Goal: Transaction & Acquisition: Purchase product/service

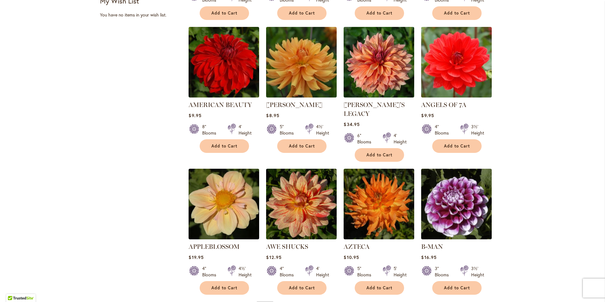
scroll to position [411, 0]
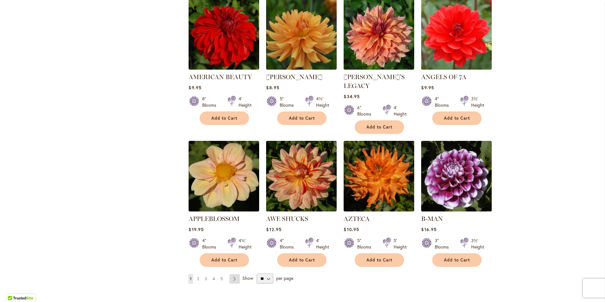
click at [232, 274] on link "Page Next" at bounding box center [234, 278] width 10 height 9
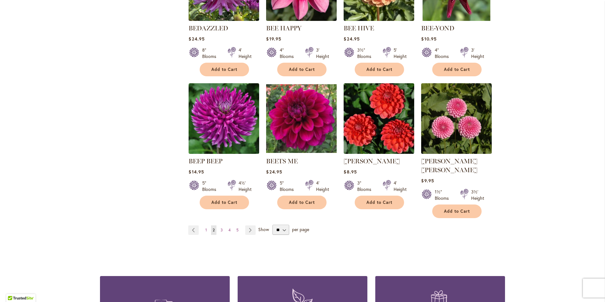
scroll to position [475, 0]
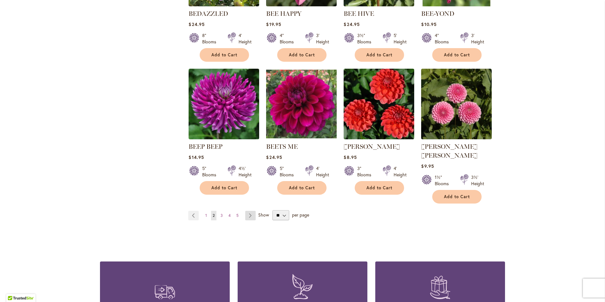
click at [248, 211] on link "Page Next" at bounding box center [250, 215] width 10 height 9
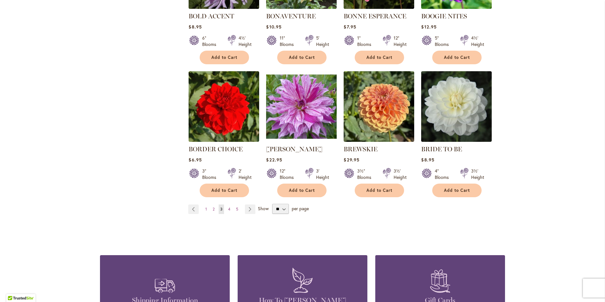
scroll to position [475, 0]
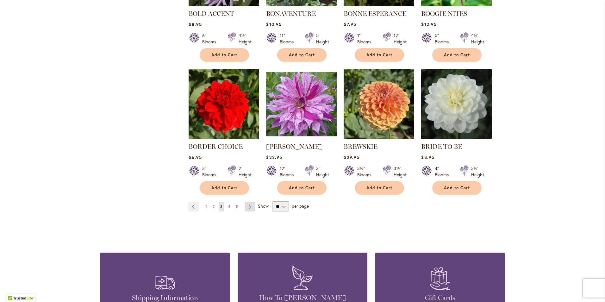
click at [249, 205] on link "Page Next" at bounding box center [250, 206] width 10 height 9
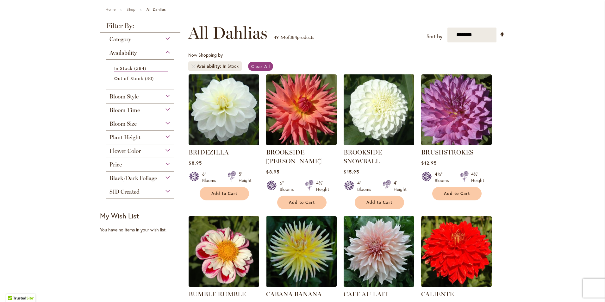
scroll to position [95, 0]
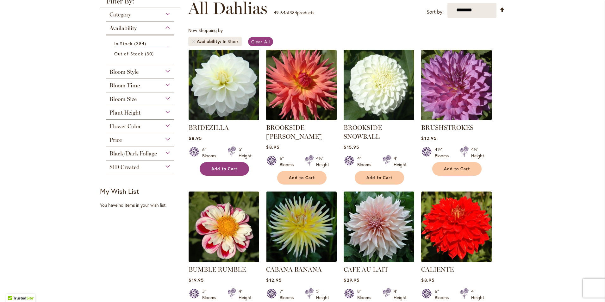
click at [219, 171] on button "Add to Cart" at bounding box center [224, 169] width 49 height 14
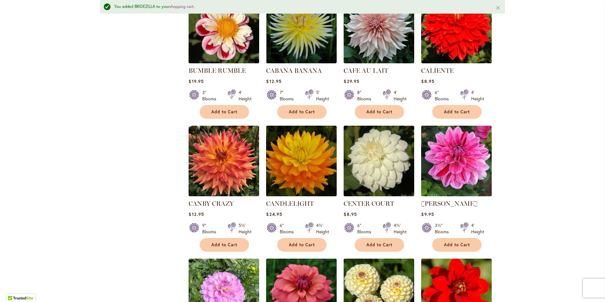
scroll to position [365, 0]
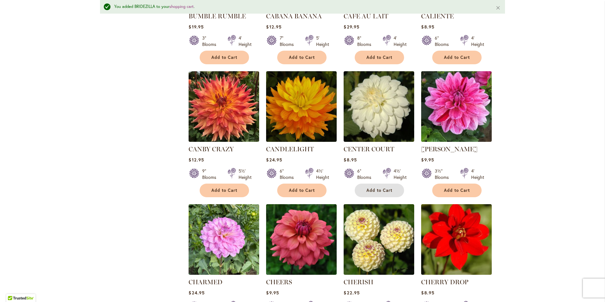
click at [387, 188] on span "Add to Cart" at bounding box center [379, 190] width 26 height 5
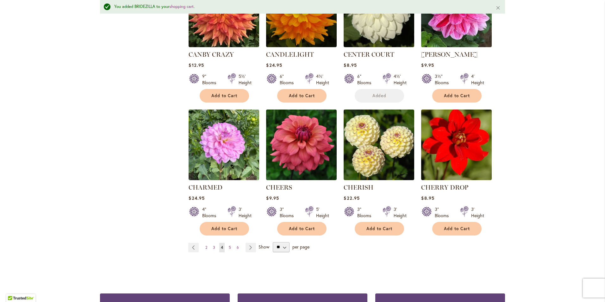
scroll to position [460, 0]
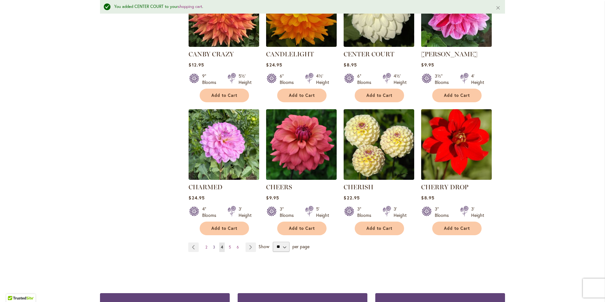
click at [213, 245] on span "3" at bounding box center [214, 247] width 2 height 5
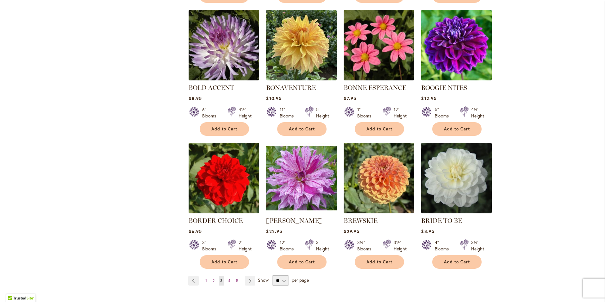
scroll to position [443, 0]
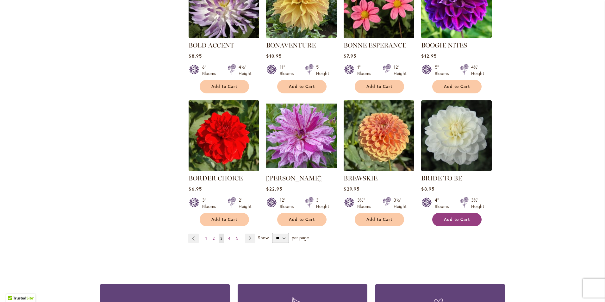
click at [457, 217] on span "Add to Cart" at bounding box center [457, 219] width 26 height 5
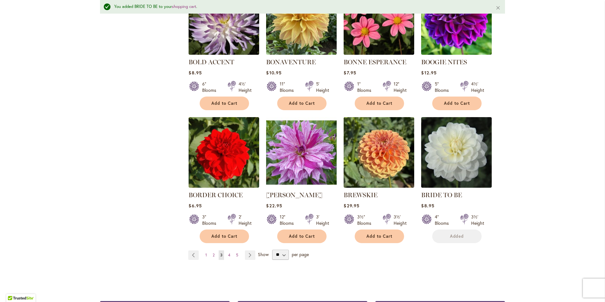
scroll to position [460, 0]
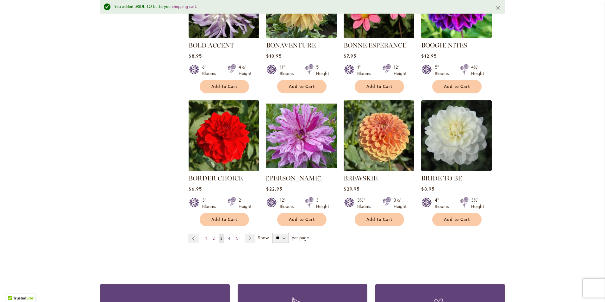
click at [228, 237] on span "4" at bounding box center [229, 238] width 2 height 5
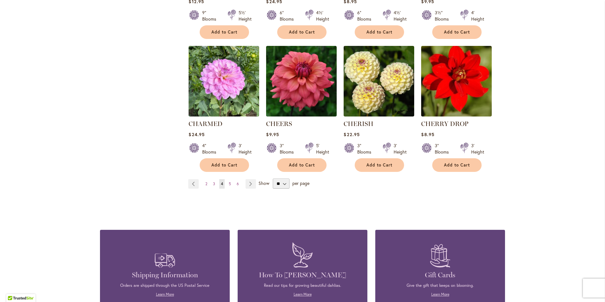
scroll to position [475, 0]
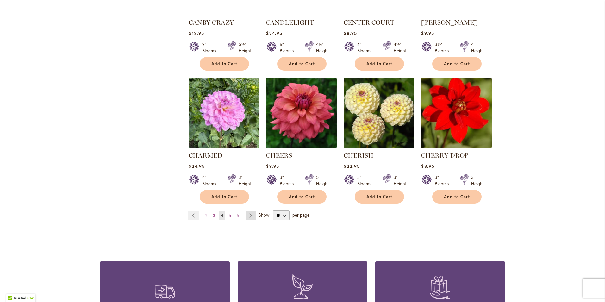
click at [247, 211] on link "Page Next" at bounding box center [251, 215] width 10 height 9
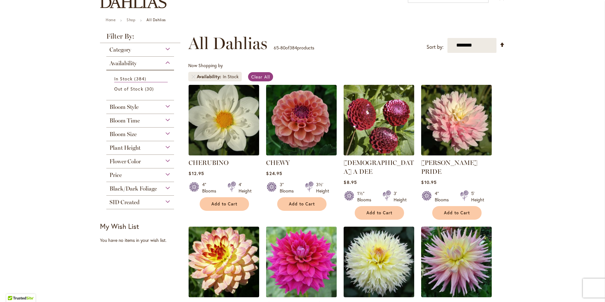
scroll to position [63, 0]
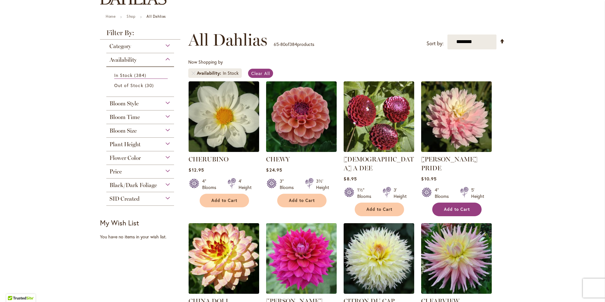
click at [457, 207] on span "Add to Cart" at bounding box center [457, 209] width 26 height 5
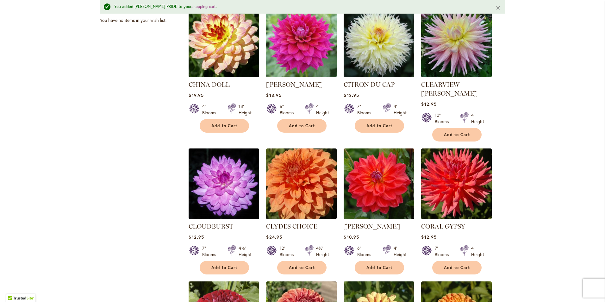
scroll to position [333, 0]
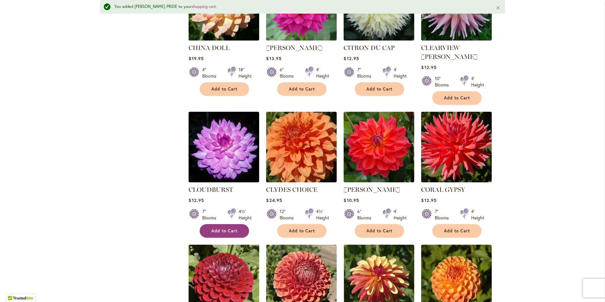
click at [216, 228] on span "Add to Cart" at bounding box center [224, 230] width 26 height 5
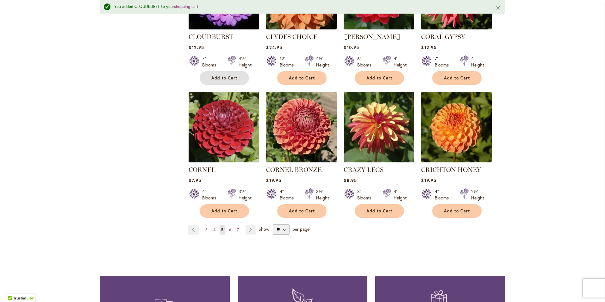
scroll to position [523, 0]
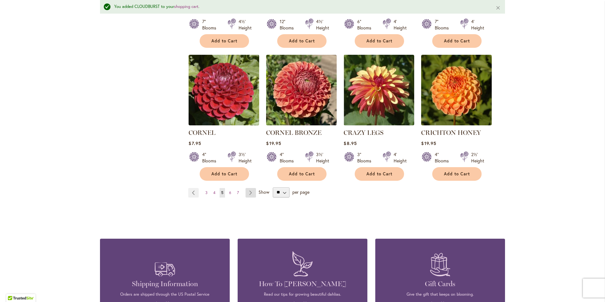
click at [247, 188] on link "Page Next" at bounding box center [251, 192] width 10 height 9
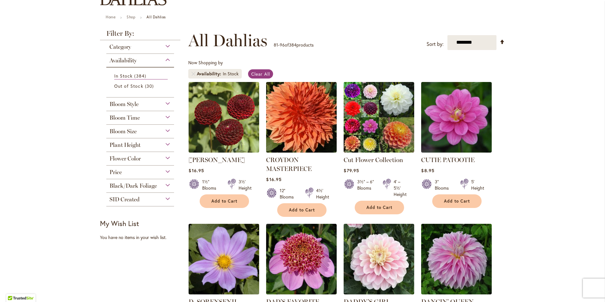
scroll to position [63, 0]
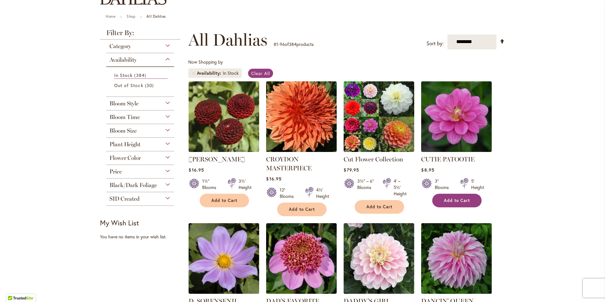
click at [457, 199] on span "Add to Cart" at bounding box center [457, 200] width 26 height 5
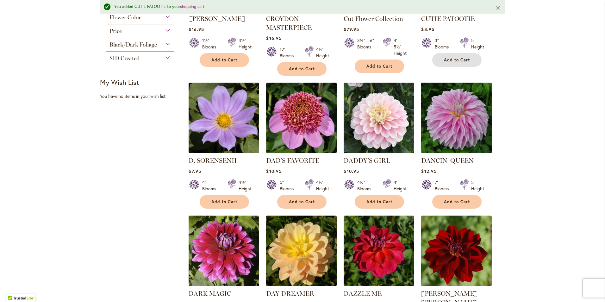
scroll to position [238, 0]
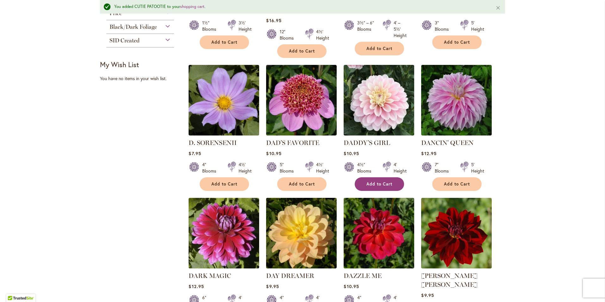
click at [366, 182] on span "Add to Cart" at bounding box center [379, 183] width 26 height 5
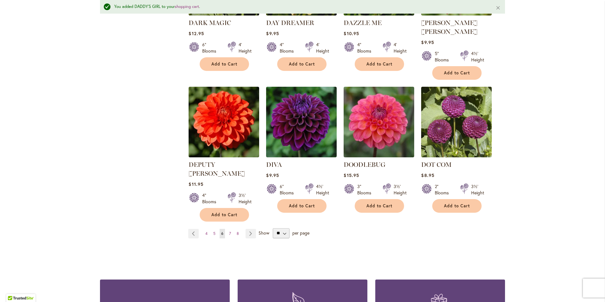
scroll to position [491, 0]
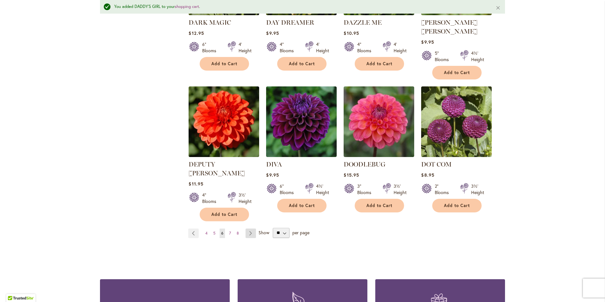
click at [248, 228] on link "Page Next" at bounding box center [251, 232] width 10 height 9
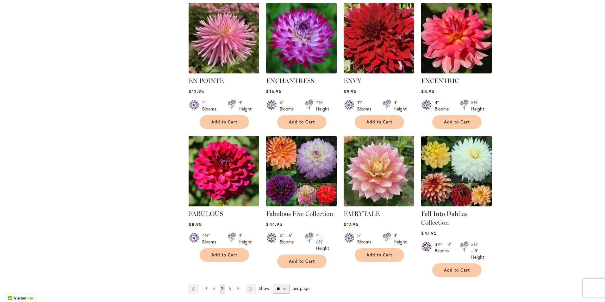
scroll to position [411, 0]
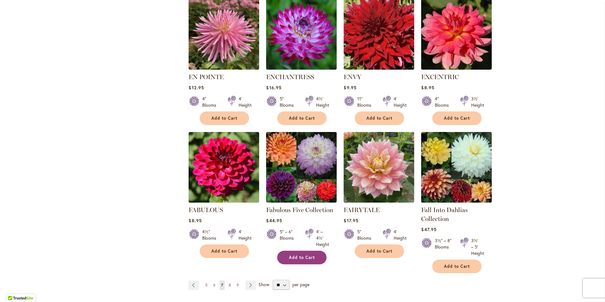
click at [283, 251] on button "Add to Cart" at bounding box center [301, 258] width 49 height 14
click at [248, 284] on link "Page Next" at bounding box center [251, 284] width 10 height 9
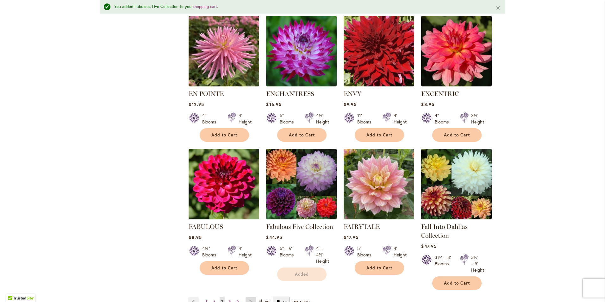
scroll to position [428, 0]
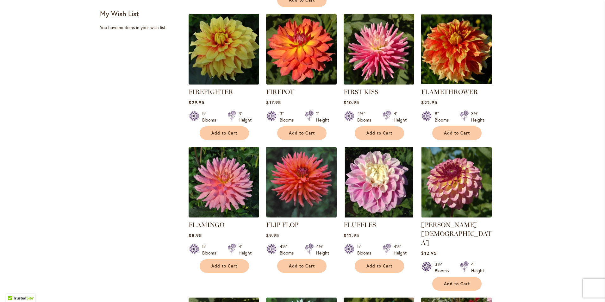
scroll to position [285, 0]
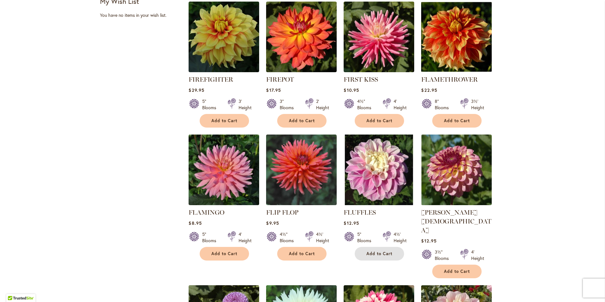
click at [375, 252] on span "Add to Cart" at bounding box center [379, 253] width 26 height 5
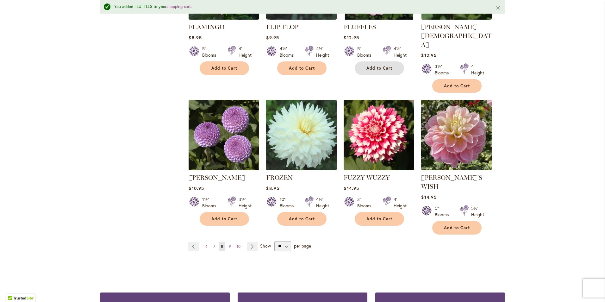
scroll to position [491, 0]
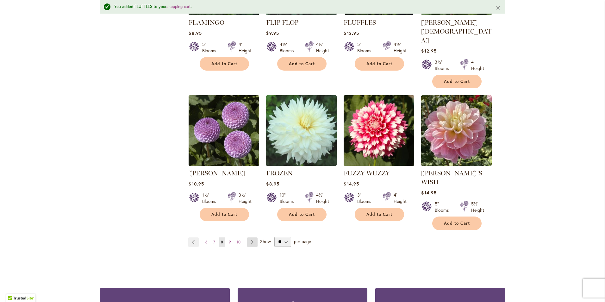
click at [250, 237] on link "Page Next" at bounding box center [252, 241] width 10 height 9
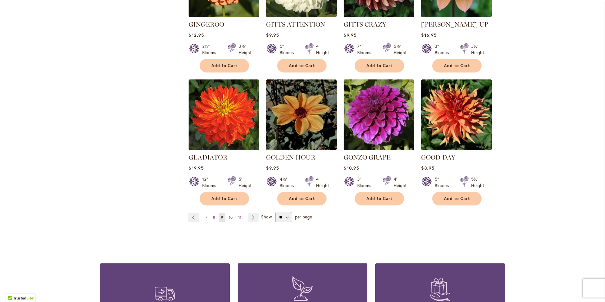
scroll to position [538, 0]
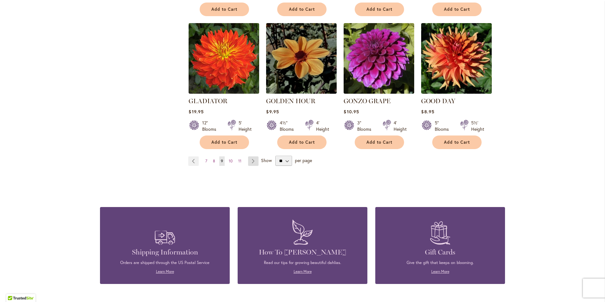
click at [249, 156] on link "Page Next" at bounding box center [253, 160] width 10 height 9
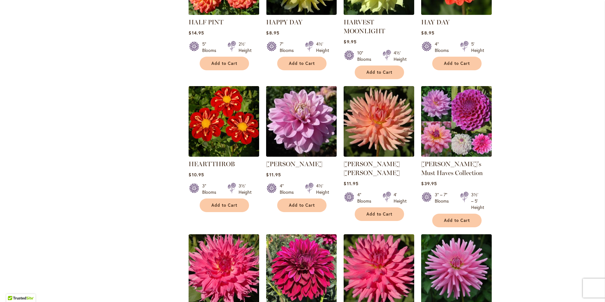
scroll to position [348, 0]
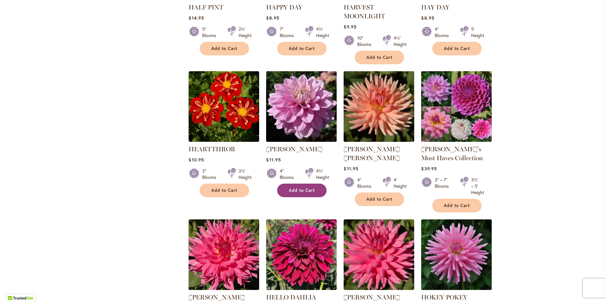
click at [291, 189] on span "Add to Cart" at bounding box center [302, 190] width 26 height 5
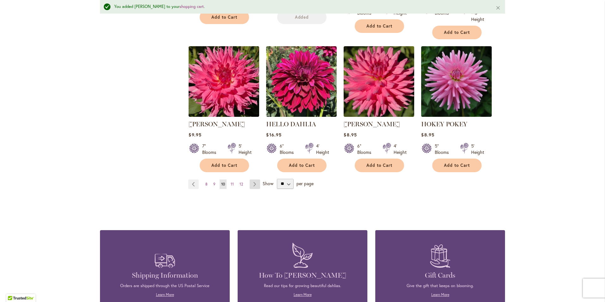
scroll to position [555, 0]
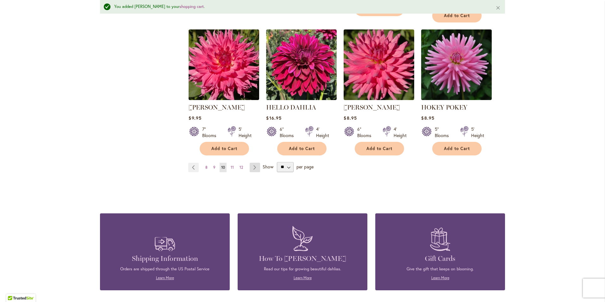
click at [254, 165] on link "Page Next" at bounding box center [255, 167] width 10 height 9
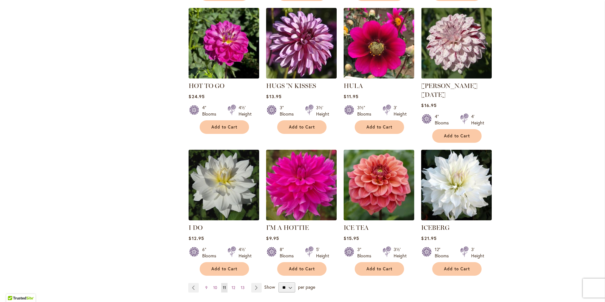
scroll to position [316, 0]
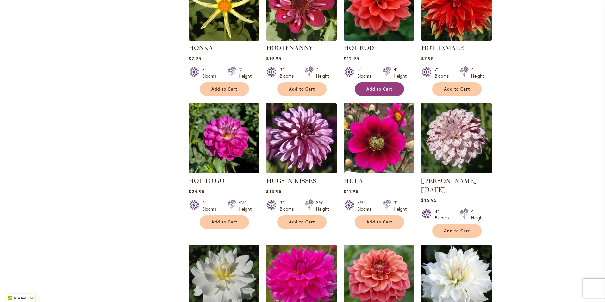
click at [367, 87] on span "Add to Cart" at bounding box center [379, 88] width 26 height 5
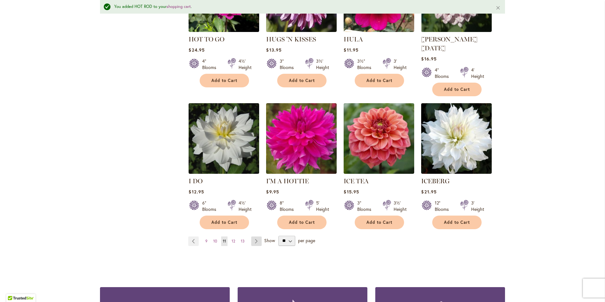
click at [256, 236] on link "Page Next" at bounding box center [256, 240] width 10 height 9
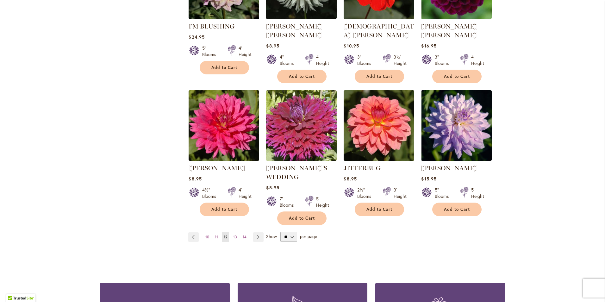
scroll to position [475, 0]
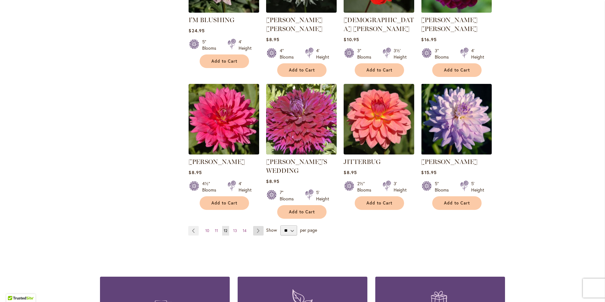
click at [254, 226] on link "Page Next" at bounding box center [258, 230] width 10 height 9
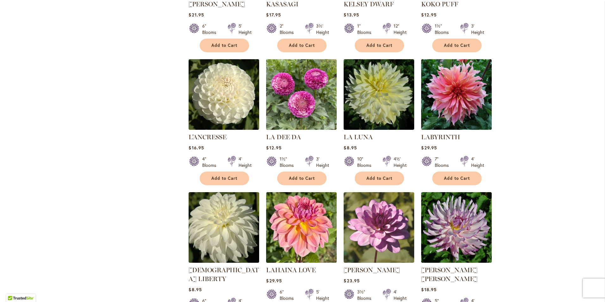
scroll to position [380, 0]
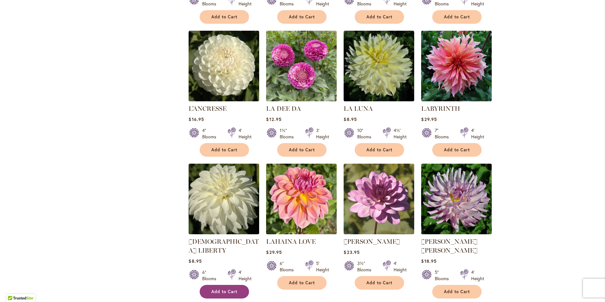
click at [221, 289] on span "Add to Cart" at bounding box center [224, 291] width 26 height 5
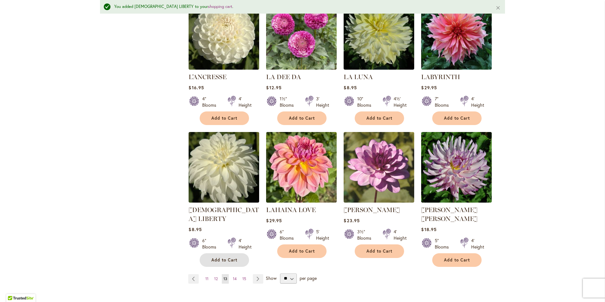
scroll to position [460, 0]
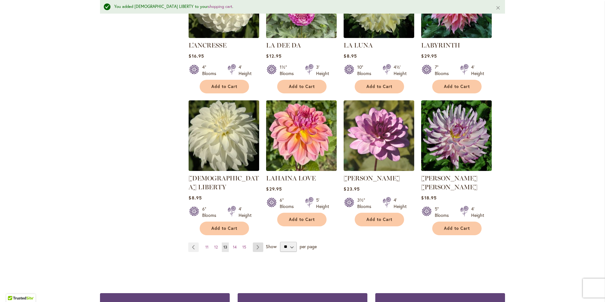
click at [255, 242] on link "Page Next" at bounding box center [258, 246] width 10 height 9
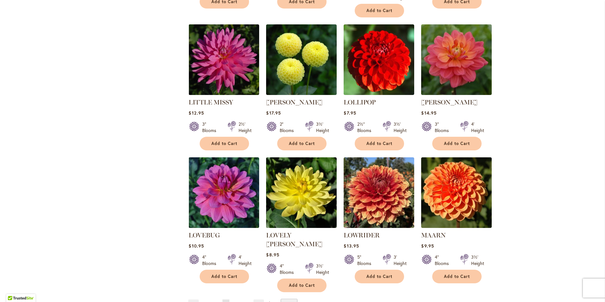
scroll to position [475, 0]
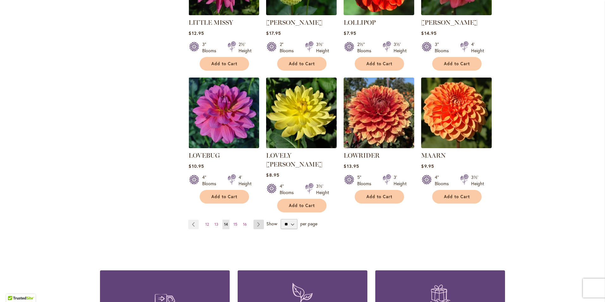
click at [254, 220] on link "Page Next" at bounding box center [258, 224] width 10 height 9
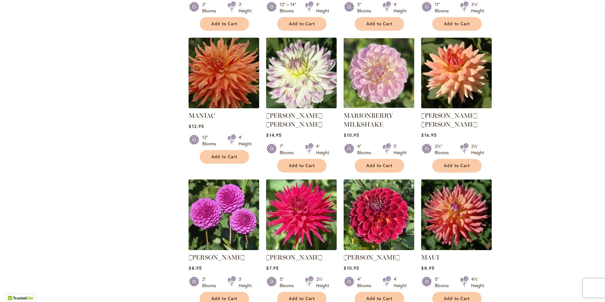
scroll to position [380, 0]
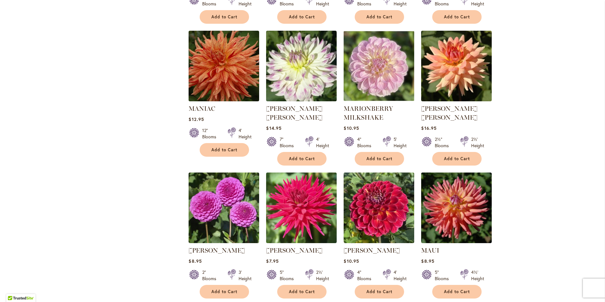
click at [383, 165] on ol "MACALISTER'S PRIDE Rating: 91% 3 Reviews $8.95 5" Blooms 4' Height" at bounding box center [346, 32] width 317 height 534
click at [370, 159] on span "Add to Cart" at bounding box center [379, 158] width 26 height 5
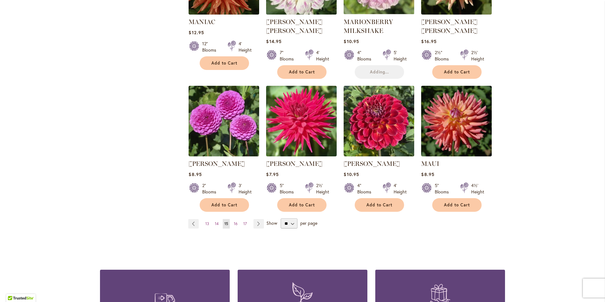
scroll to position [475, 0]
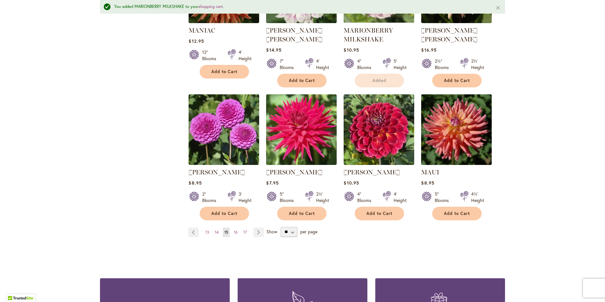
click at [252, 214] on div "Add to Cart" at bounding box center [224, 214] width 70 height 14
click at [253, 233] on link "Page Next" at bounding box center [258, 231] width 10 height 9
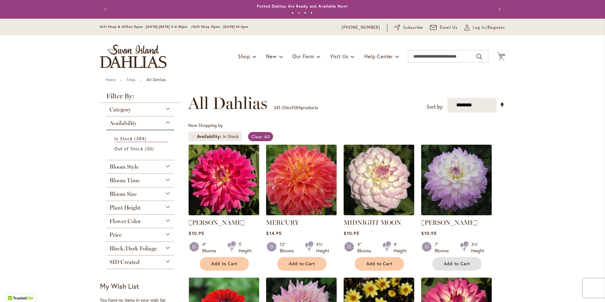
click at [456, 261] on span "Add to Cart" at bounding box center [457, 263] width 26 height 5
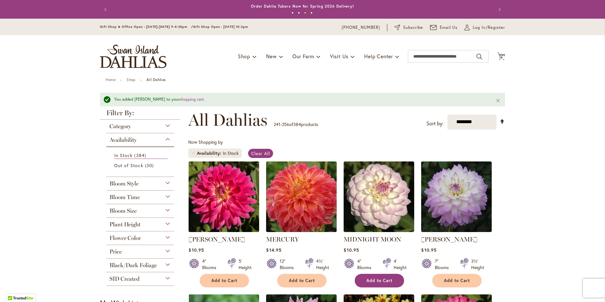
click at [379, 279] on span "Add to Cart" at bounding box center [379, 280] width 26 height 5
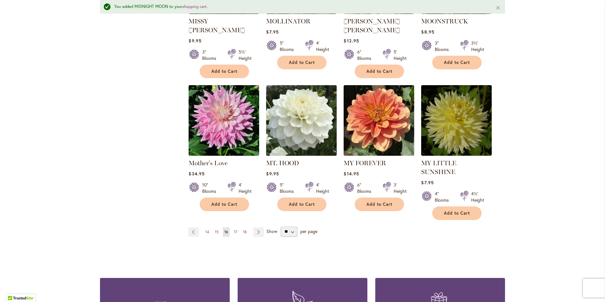
scroll to position [506, 0]
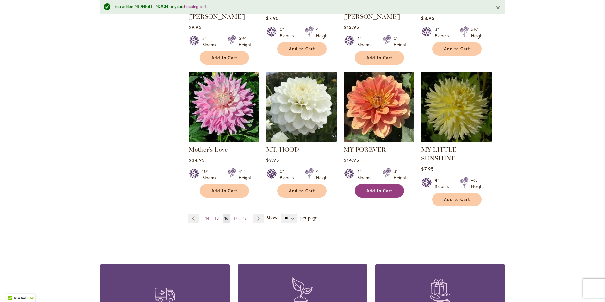
click at [387, 188] on span "Add to Cart" at bounding box center [379, 190] width 26 height 5
click at [255, 214] on link "Page Next" at bounding box center [258, 218] width 10 height 9
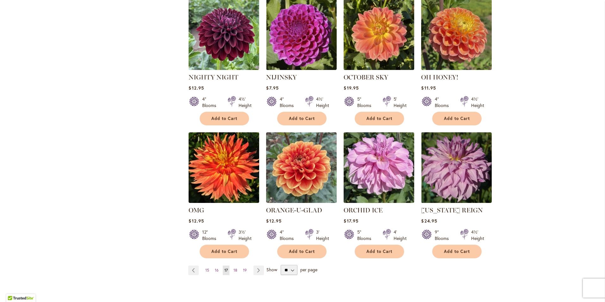
scroll to position [411, 0]
click at [257, 269] on link "Page Next" at bounding box center [258, 269] width 10 height 9
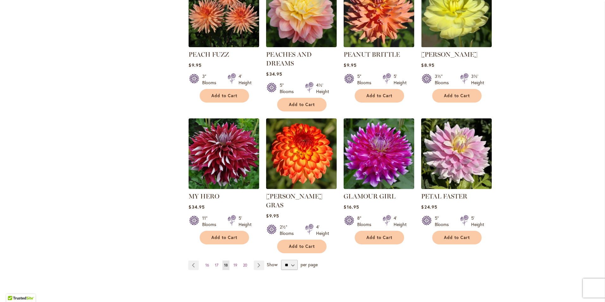
scroll to position [443, 0]
click at [255, 260] on link "Page Next" at bounding box center [259, 264] width 10 height 9
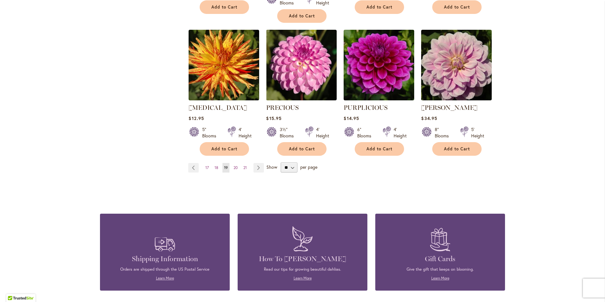
scroll to position [538, 0]
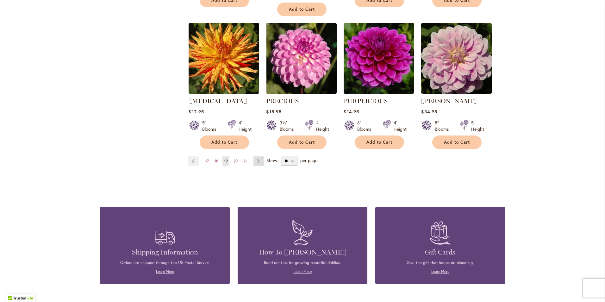
click at [257, 156] on link "Page Next" at bounding box center [258, 160] width 10 height 9
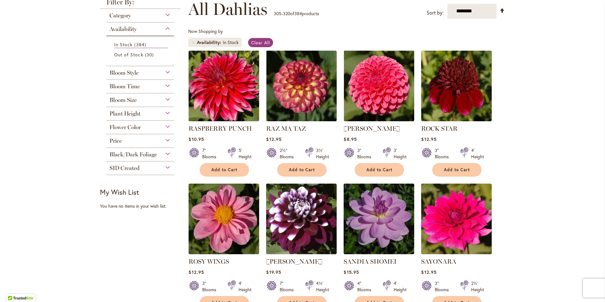
scroll to position [95, 0]
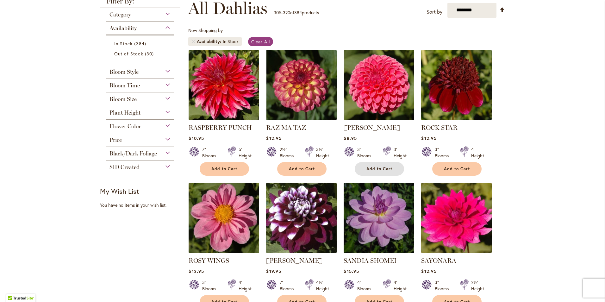
click at [381, 168] on span "Add to Cart" at bounding box center [379, 168] width 26 height 5
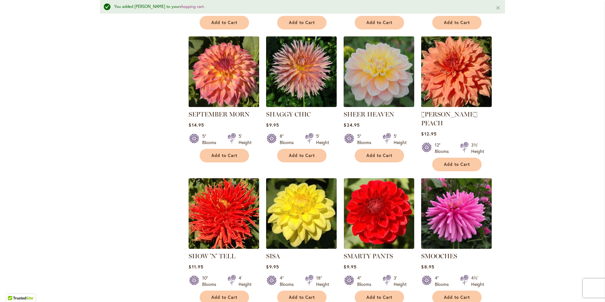
scroll to position [428, 0]
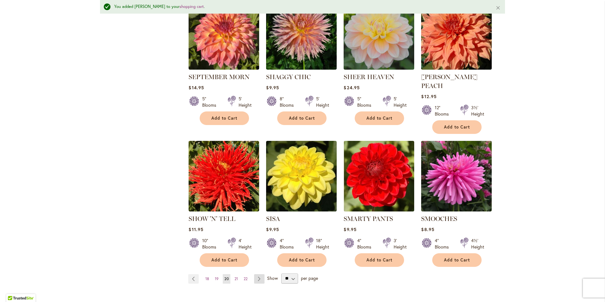
click at [254, 274] on link "Page Next" at bounding box center [259, 278] width 10 height 9
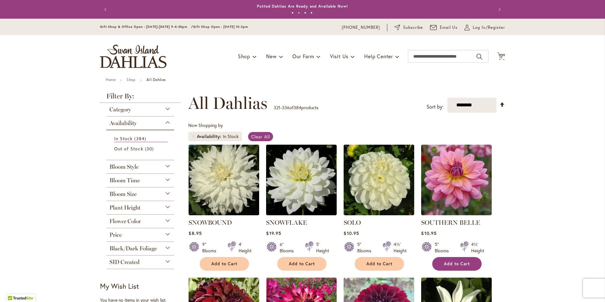
click at [463, 261] on span "Add to Cart" at bounding box center [457, 263] width 26 height 5
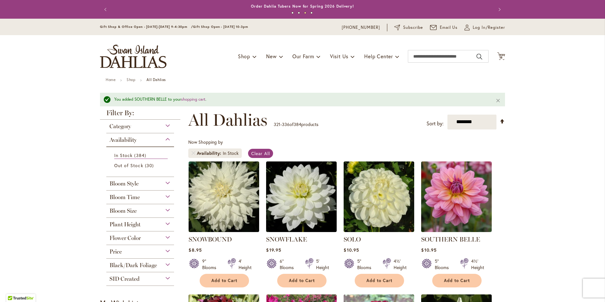
click at [166, 197] on div "Bloom Time" at bounding box center [140, 195] width 68 height 10
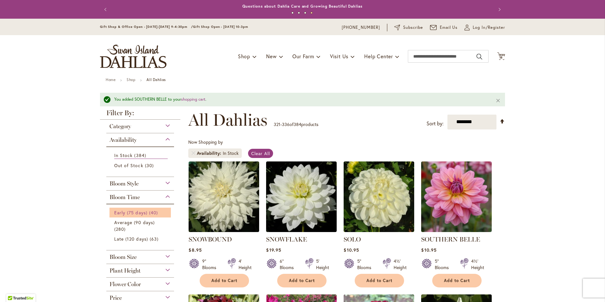
click at [157, 213] on span "40 items" at bounding box center [154, 212] width 10 height 7
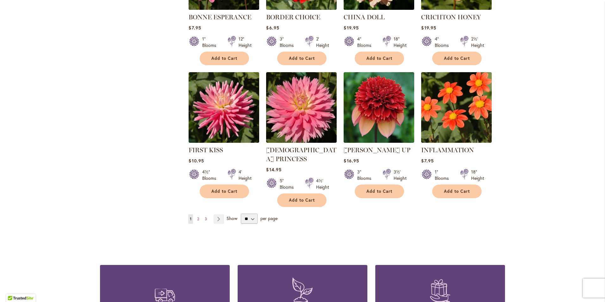
scroll to position [506, 0]
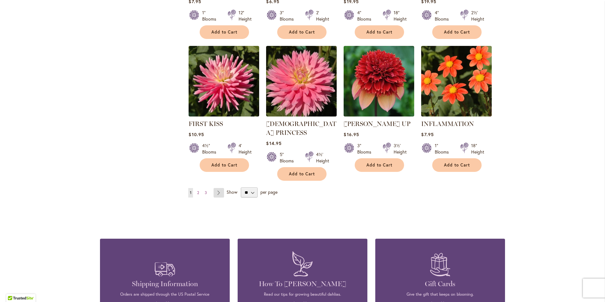
click at [218, 188] on link "Page Next" at bounding box center [219, 192] width 10 height 9
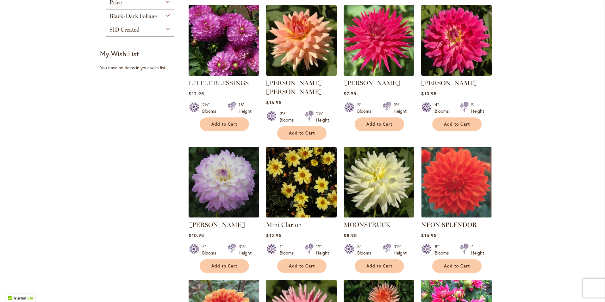
scroll to position [285, 0]
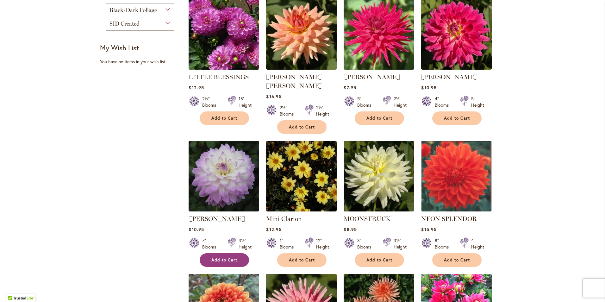
click at [222, 257] on span "Add to Cart" at bounding box center [224, 259] width 26 height 5
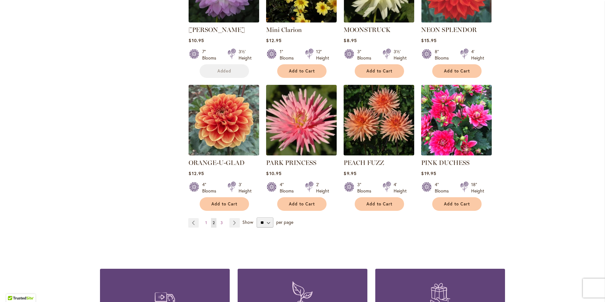
scroll to position [475, 0]
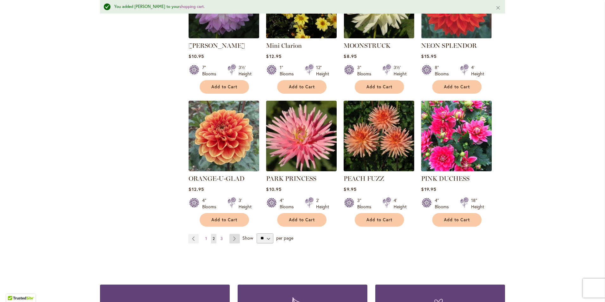
click at [233, 234] on link "Page Next" at bounding box center [234, 238] width 10 height 9
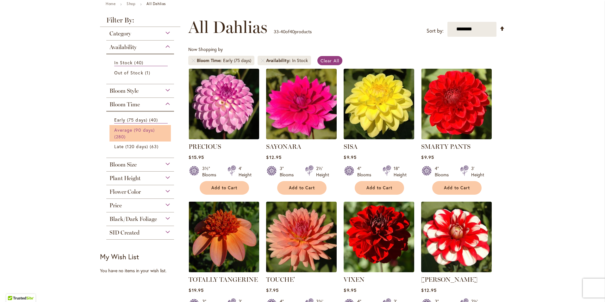
scroll to position [63, 0]
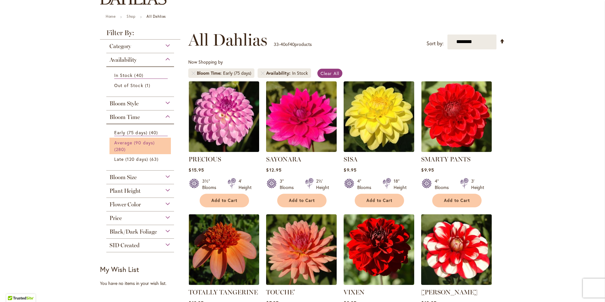
click at [136, 143] on span "Average (90 days)" at bounding box center [134, 143] width 40 height 6
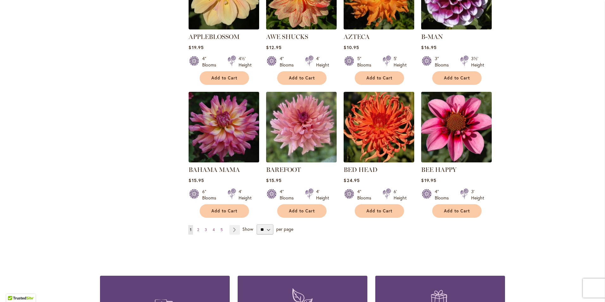
scroll to position [506, 0]
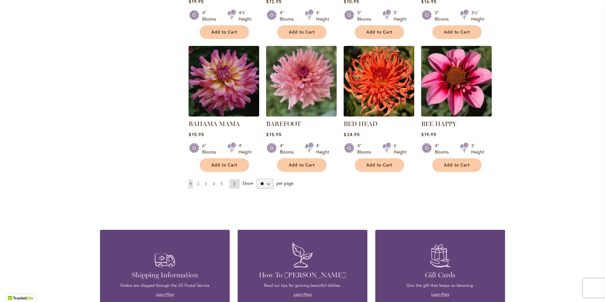
click at [233, 179] on link "Page Next" at bounding box center [234, 183] width 10 height 9
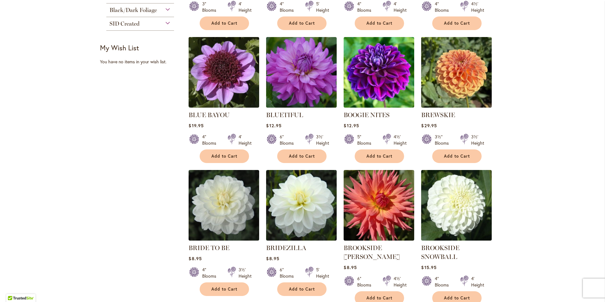
scroll to position [380, 0]
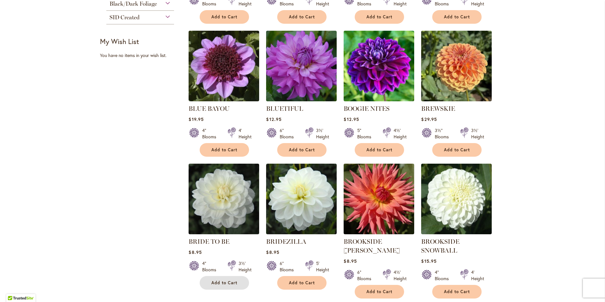
click at [224, 280] on span "Add to Cart" at bounding box center [224, 282] width 26 height 5
click at [295, 281] on span "Add to Cart" at bounding box center [302, 282] width 26 height 5
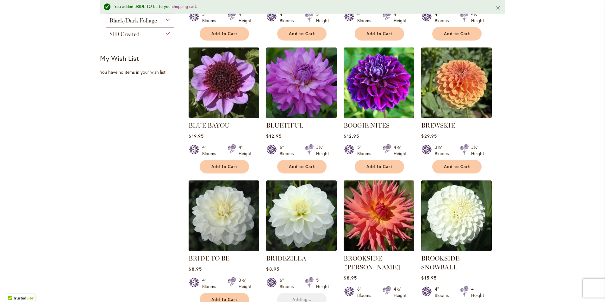
scroll to position [396, 0]
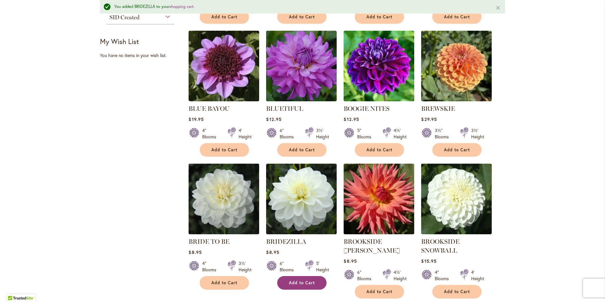
click at [292, 280] on span "Add to Cart" at bounding box center [302, 282] width 26 height 5
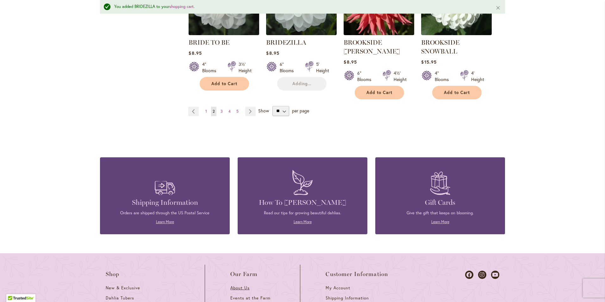
scroll to position [618, 0]
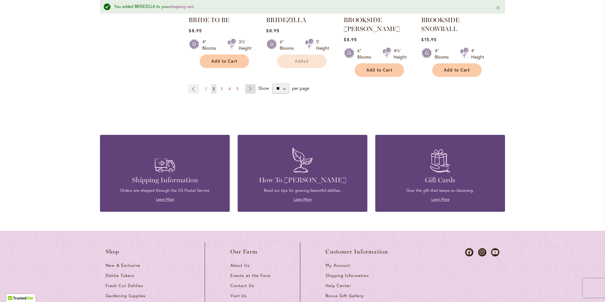
click at [248, 87] on link "Page Next" at bounding box center [250, 88] width 10 height 9
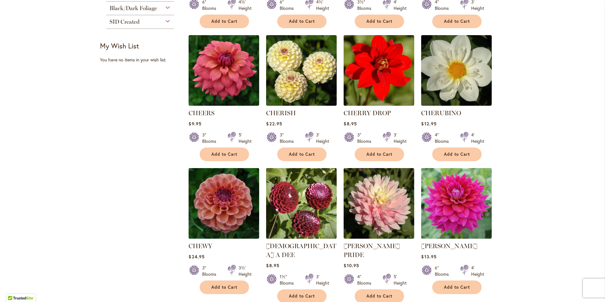
scroll to position [411, 0]
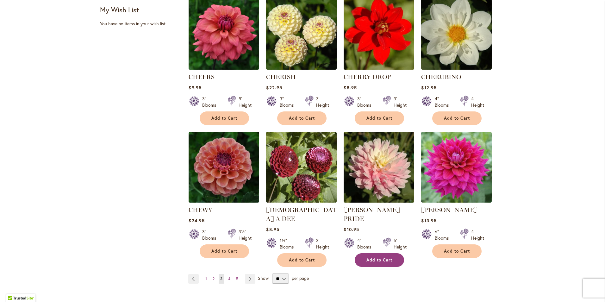
click at [363, 253] on button "Add to Cart" at bounding box center [379, 260] width 49 height 14
click at [245, 274] on link "Page Next" at bounding box center [250, 278] width 10 height 9
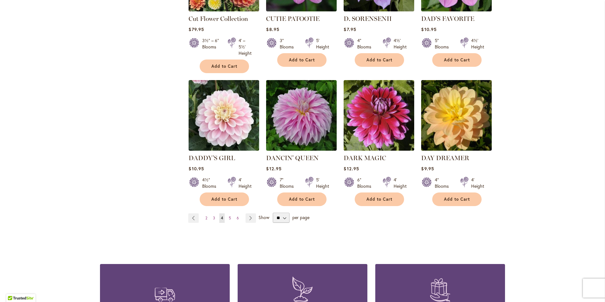
scroll to position [506, 0]
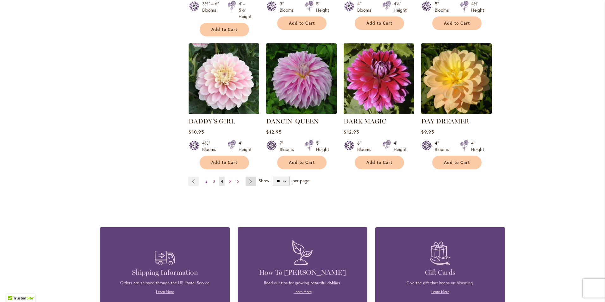
click at [248, 177] on link "Page Next" at bounding box center [251, 181] width 10 height 9
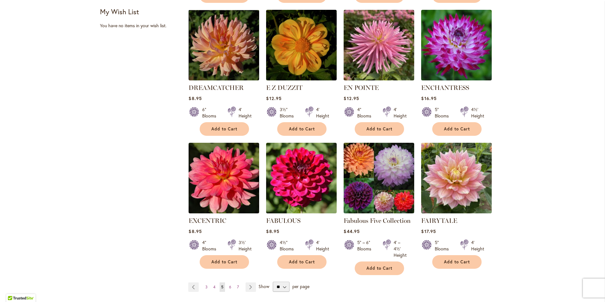
scroll to position [538, 0]
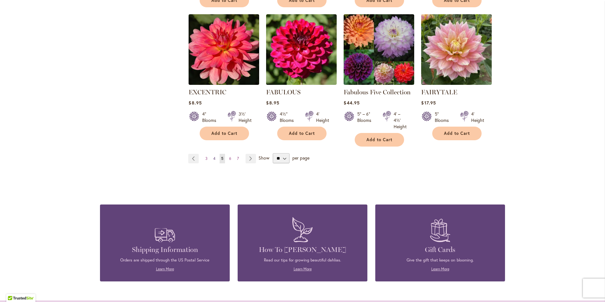
click at [212, 154] on link "Page 4" at bounding box center [214, 158] width 5 height 9
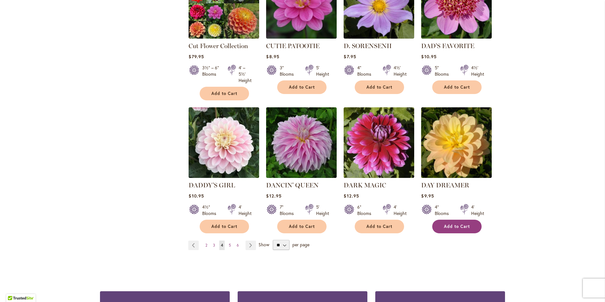
scroll to position [443, 0]
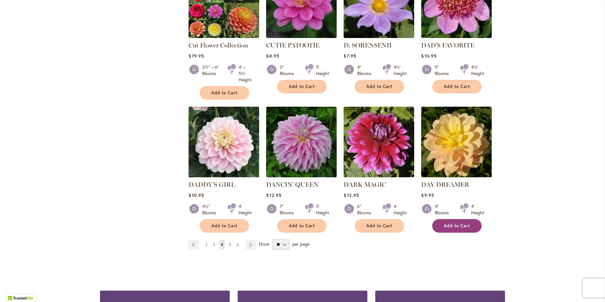
click at [451, 223] on span "Add to Cart" at bounding box center [457, 225] width 26 height 5
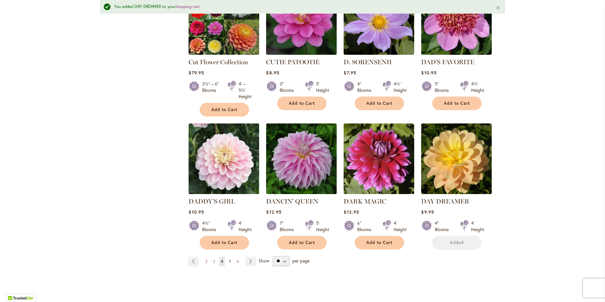
scroll to position [460, 0]
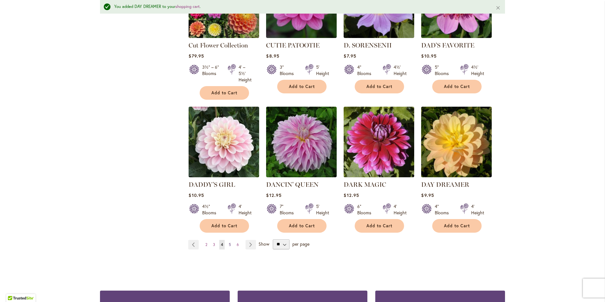
click at [229, 243] on span "5" at bounding box center [230, 244] width 2 height 5
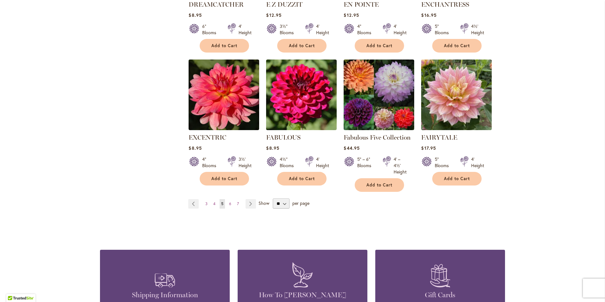
scroll to position [506, 0]
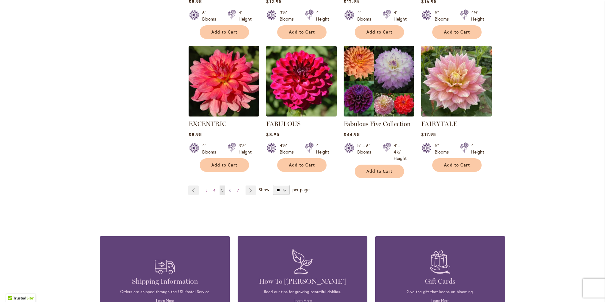
click at [229, 185] on link "Page 6" at bounding box center [229, 189] width 5 height 9
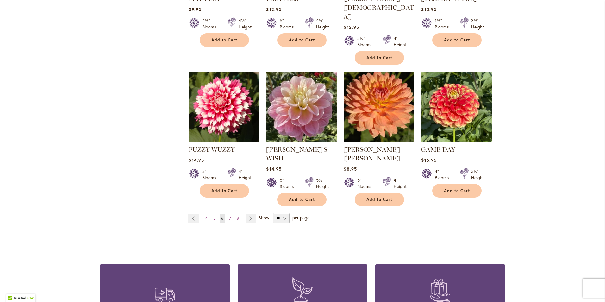
scroll to position [475, 0]
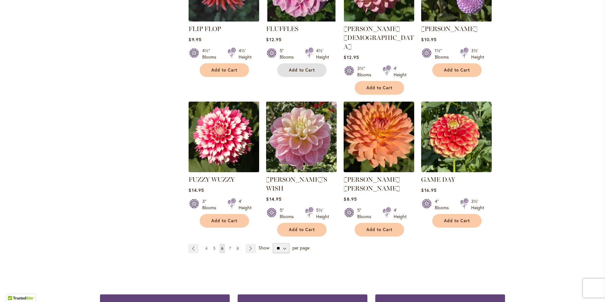
drag, startPoint x: 300, startPoint y: 67, endPoint x: 297, endPoint y: 71, distance: 4.7
click at [300, 68] on span "Add to Cart" at bounding box center [302, 69] width 26 height 5
click at [251, 244] on link "Page Next" at bounding box center [251, 248] width 10 height 9
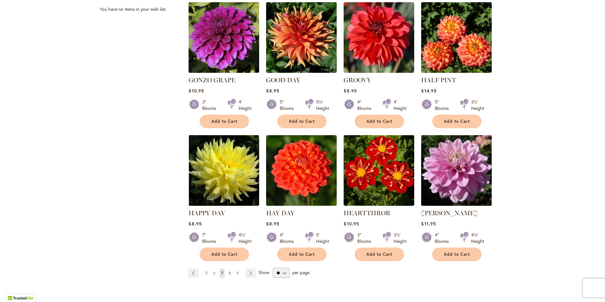
scroll to position [475, 0]
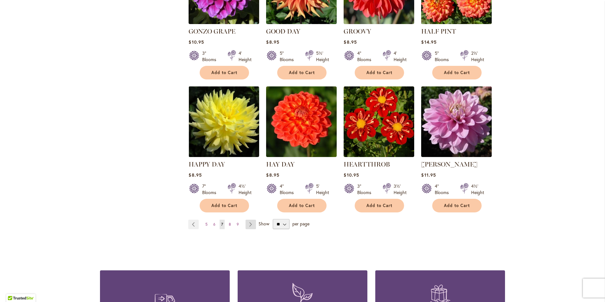
click at [249, 220] on link "Page Next" at bounding box center [251, 224] width 10 height 9
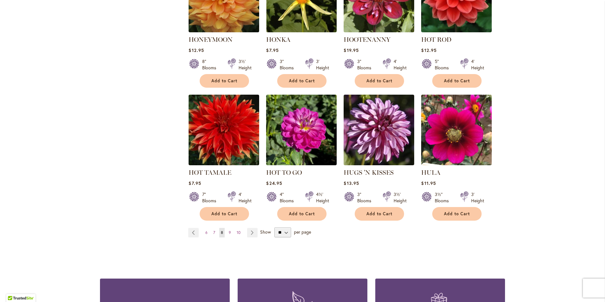
scroll to position [475, 0]
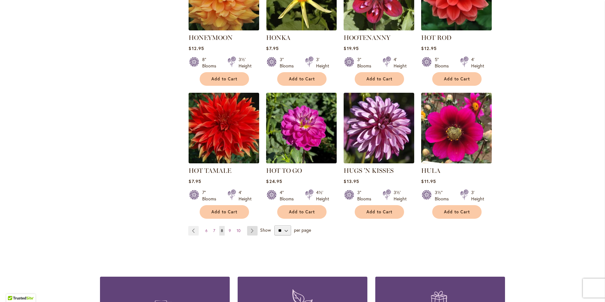
click at [250, 228] on link "Page Next" at bounding box center [252, 230] width 10 height 9
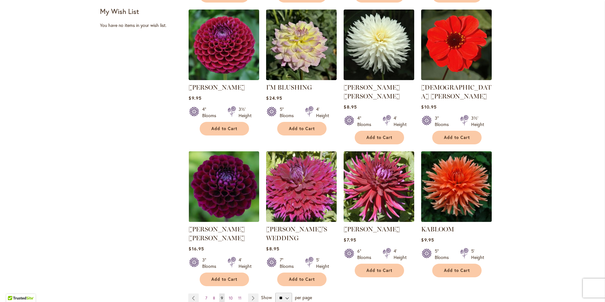
scroll to position [443, 0]
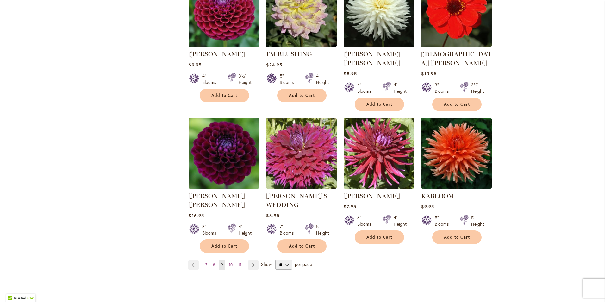
click at [250, 260] on link "Page Next" at bounding box center [253, 264] width 10 height 9
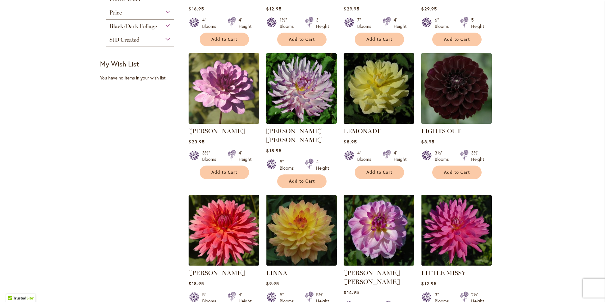
scroll to position [411, 0]
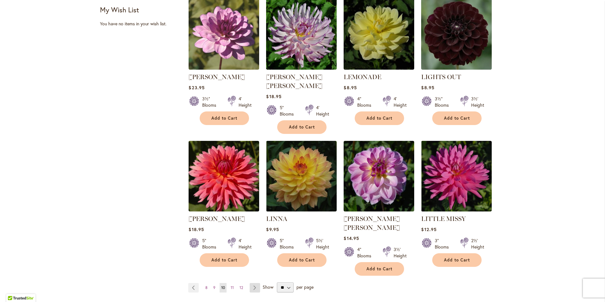
click at [250, 283] on link "Page Next" at bounding box center [255, 287] width 10 height 9
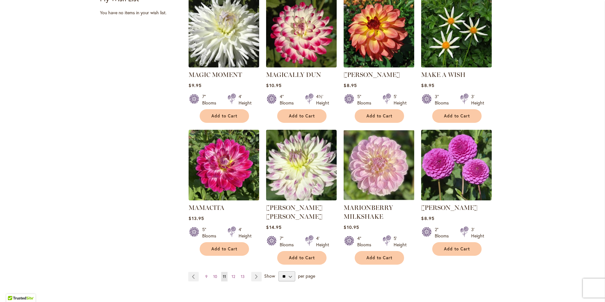
scroll to position [506, 0]
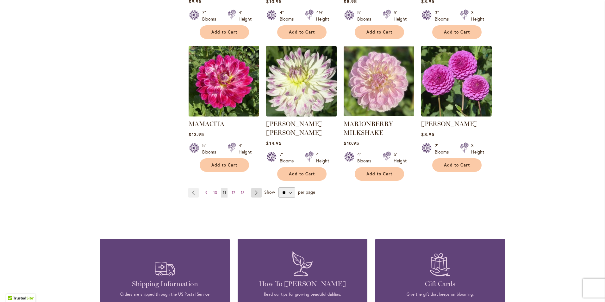
click at [253, 188] on link "Page Next" at bounding box center [256, 192] width 10 height 9
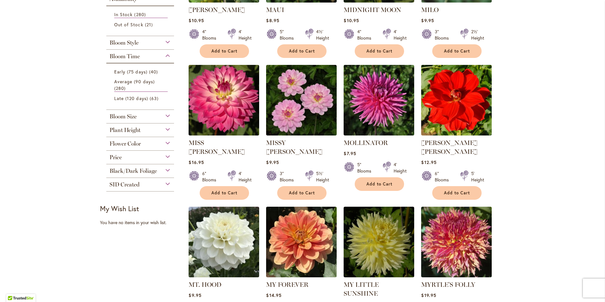
scroll to position [221, 0]
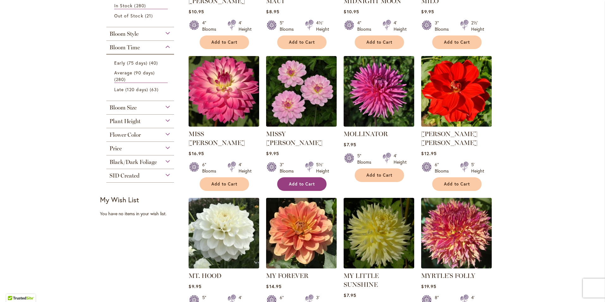
click at [289, 181] on span "Add to Cart" at bounding box center [302, 183] width 26 height 5
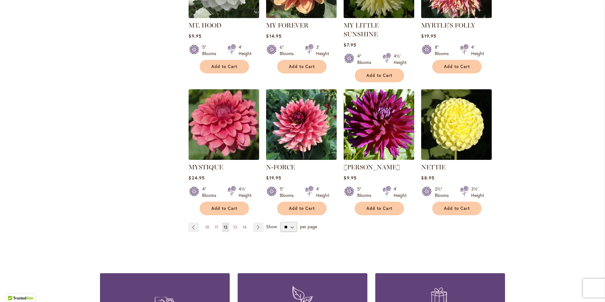
scroll to position [475, 0]
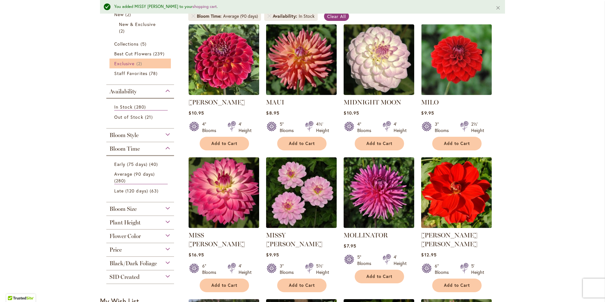
scroll to position [95, 0]
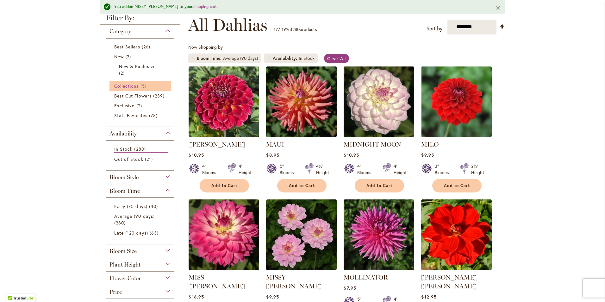
click at [145, 87] on span "5 items" at bounding box center [144, 86] width 8 height 7
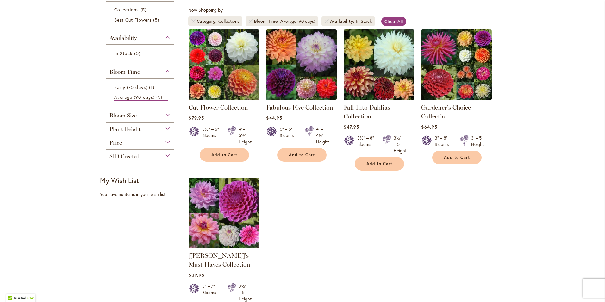
scroll to position [158, 0]
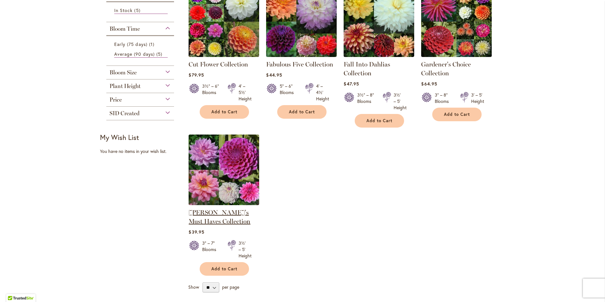
click at [207, 214] on link "Heather's Must Haves Collection" at bounding box center [220, 217] width 62 height 16
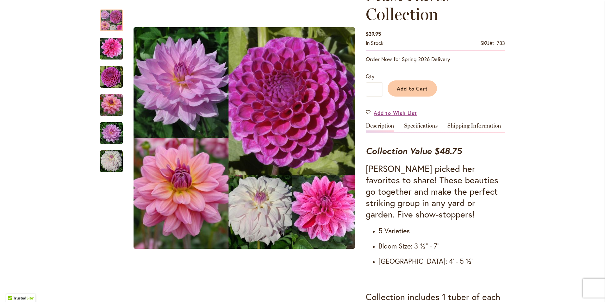
scroll to position [127, 0]
click at [414, 84] on span "Add to Cart" at bounding box center [412, 87] width 31 height 7
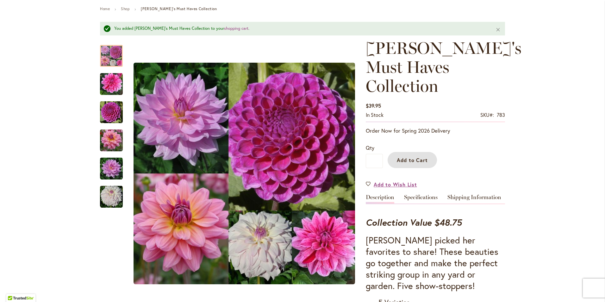
scroll to position [0, 0]
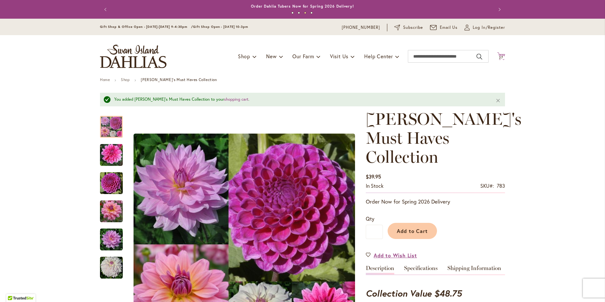
click at [500, 55] on icon at bounding box center [501, 56] width 8 height 8
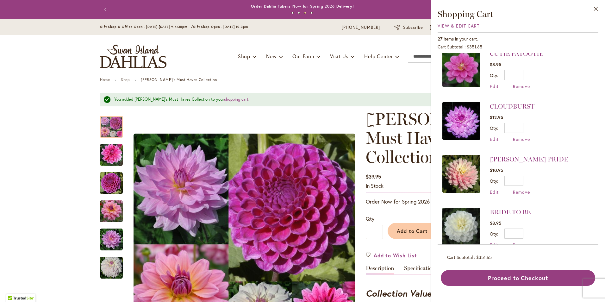
scroll to position [915, 0]
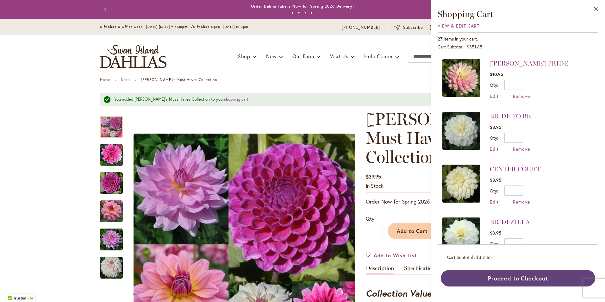
click at [507, 277] on button "Proceed to Checkout" at bounding box center [518, 278] width 154 height 16
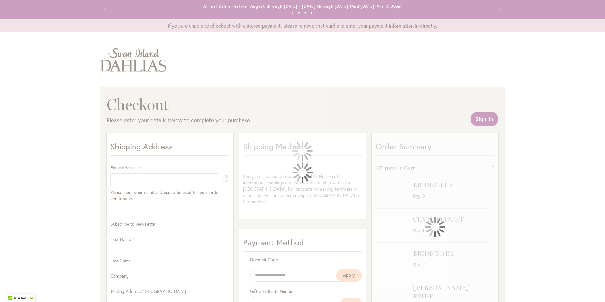
select select "**"
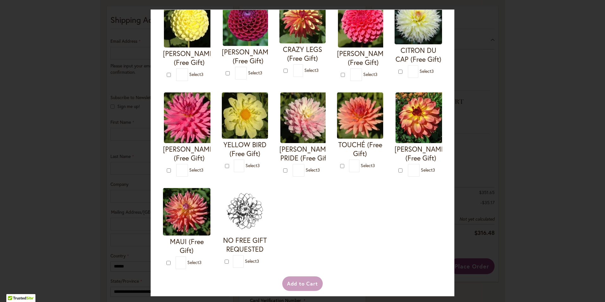
scroll to position [190, 0]
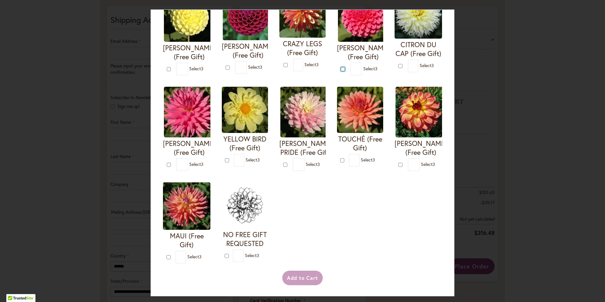
type input "*"
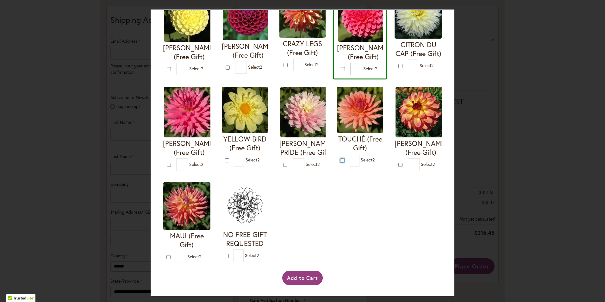
type input "*"
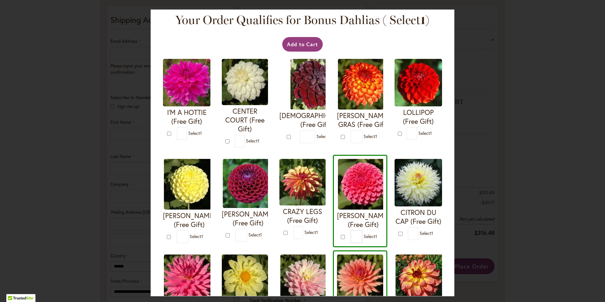
scroll to position [0, 0]
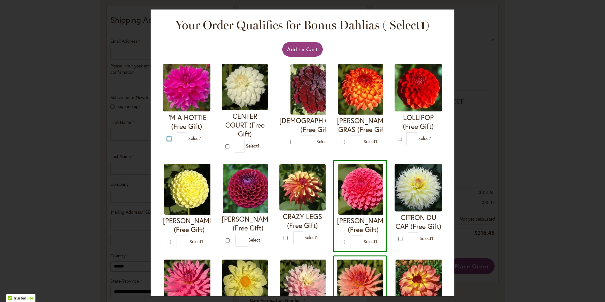
type input "*"
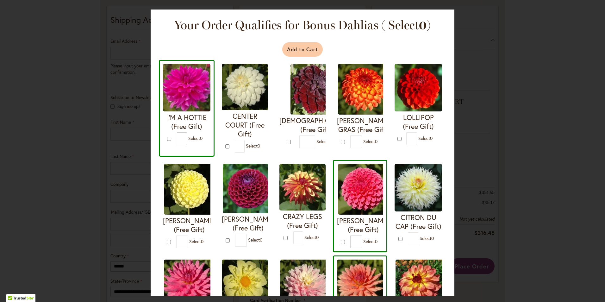
click at [289, 46] on button "Add to Cart" at bounding box center [302, 49] width 41 height 15
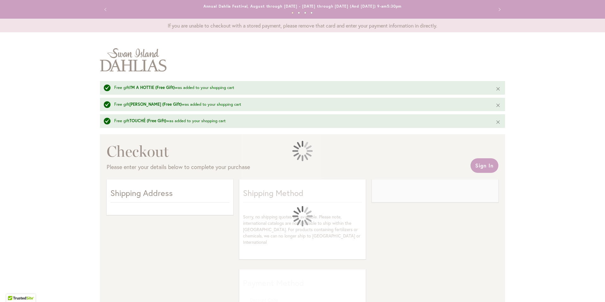
select select "**"
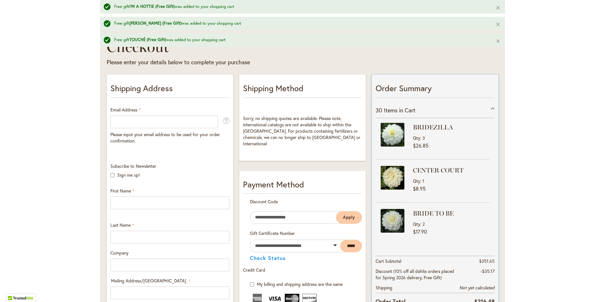
scroll to position [127, 0]
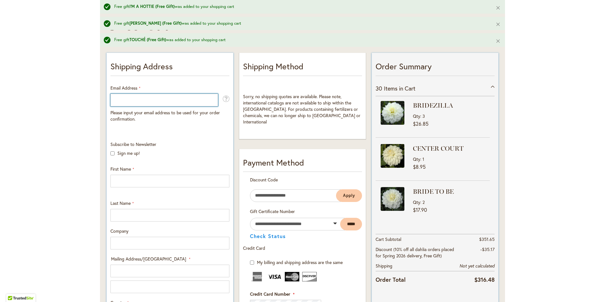
click at [120, 99] on input "Email Address" at bounding box center [164, 100] width 108 height 13
type input "**********"
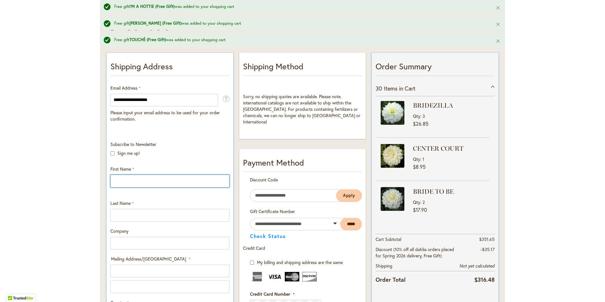
click at [125, 180] on input "First Name" at bounding box center [169, 181] width 119 height 13
type input "******"
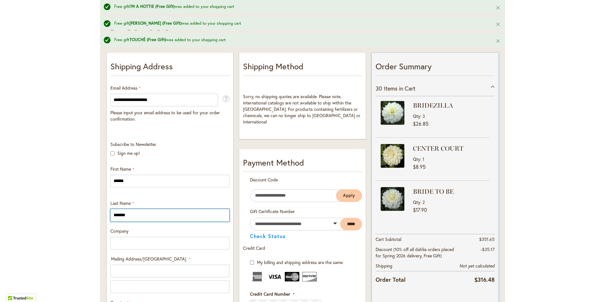
type input "*******"
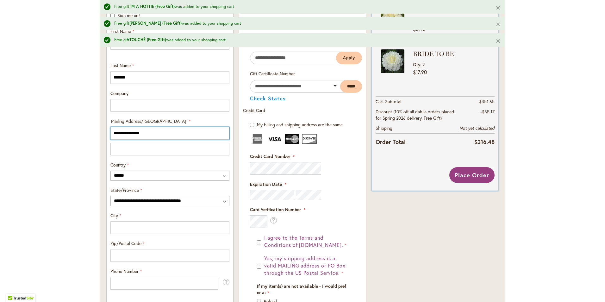
scroll to position [270, 0]
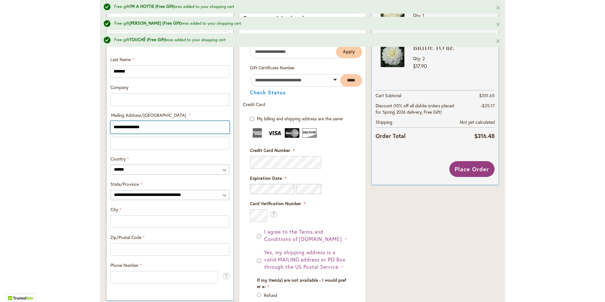
type input "**********"
click at [128, 191] on select "**********" at bounding box center [169, 195] width 119 height 10
select select "**"
click at [110, 190] on select "**********" at bounding box center [169, 195] width 119 height 10
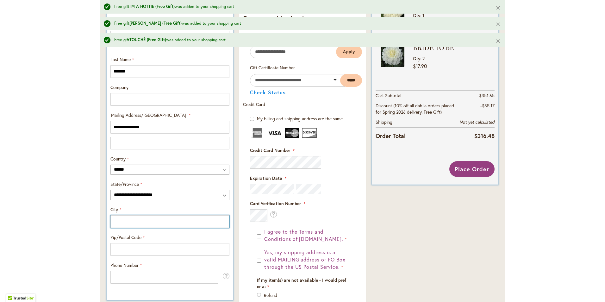
click at [126, 225] on input "City" at bounding box center [169, 221] width 119 height 13
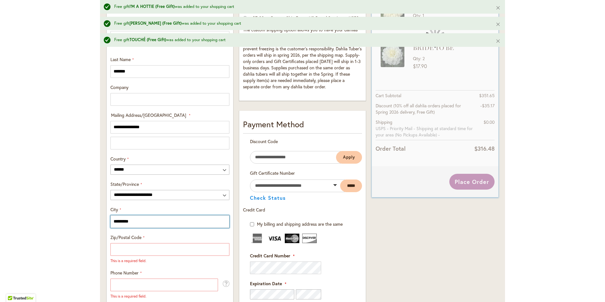
type input "*********"
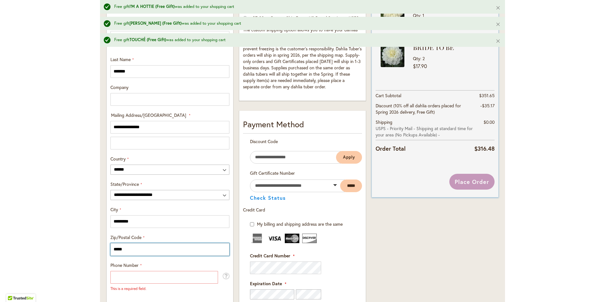
type input "*****"
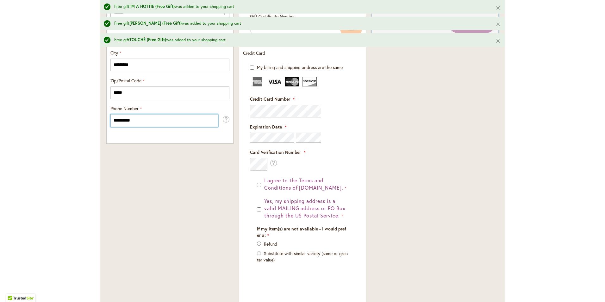
scroll to position [428, 0]
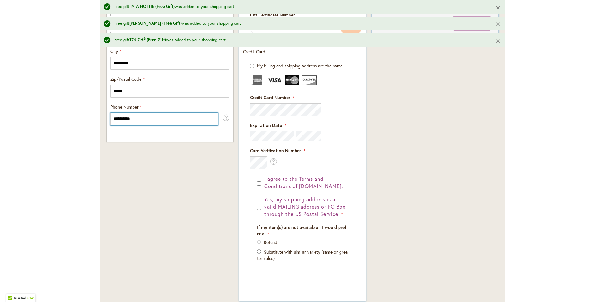
type input "**********"
click at [271, 114] on fieldset "Payment Information Payment Method Discount Code Enter discount code Apply Gift…" at bounding box center [302, 123] width 119 height 327
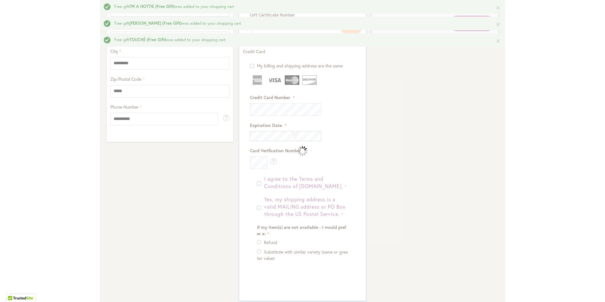
scroll to position [365, 0]
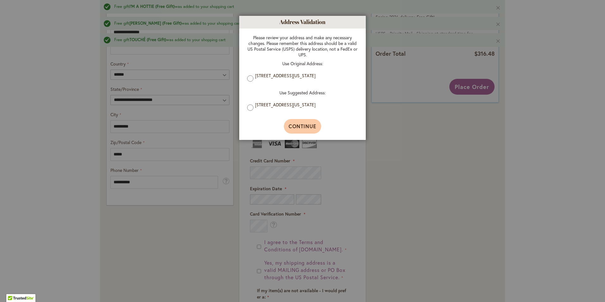
click at [293, 124] on span "Continue" at bounding box center [303, 126] width 28 height 7
type input "**********"
type input "*********"
type input "**********"
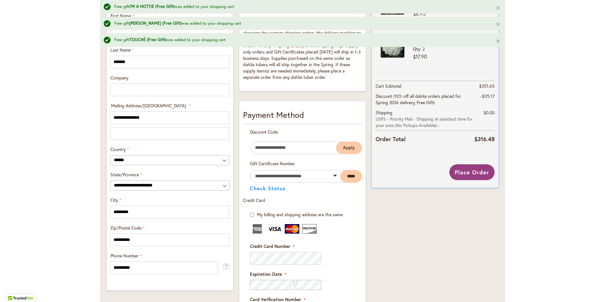
scroll to position [264, 0]
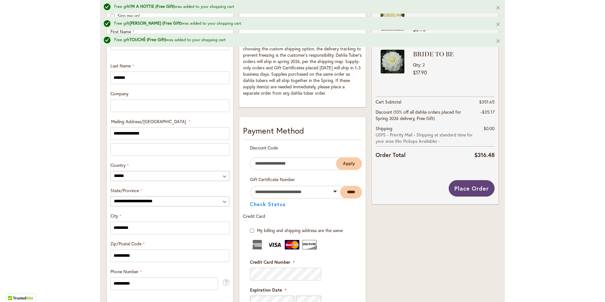
click at [470, 189] on span "Place Order" at bounding box center [471, 188] width 34 height 8
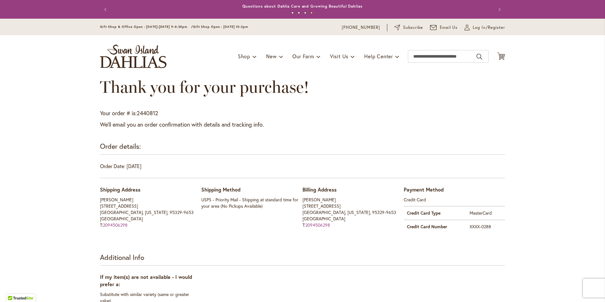
drag, startPoint x: 521, startPoint y: 83, endPoint x: 458, endPoint y: 102, distance: 66.2
click at [458, 102] on div "Thank you for your purchase!" at bounding box center [302, 94] width 405 height 32
click at [360, 1] on div "Previous Annual Dahlia Festival, August through [DATE] - [DATE] through [DATE] …" at bounding box center [302, 9] width 405 height 19
click at [356, 1] on div "Previous Annual Dahlia Festival, August through [DATE] - [DATE] through [DATE] …" at bounding box center [302, 9] width 405 height 19
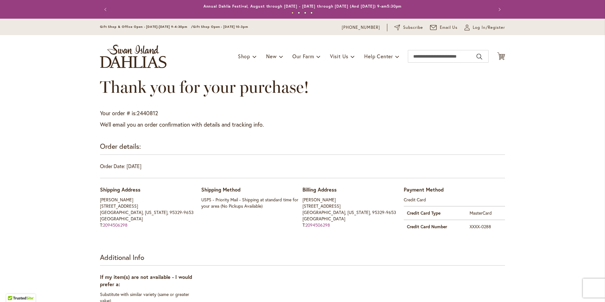
click at [356, 1] on div "Previous Annual Dahlia Festival, August through [DATE] - [DATE] through [DATE] …" at bounding box center [302, 9] width 405 height 19
click at [357, 5] on div "Potted Dahlias Are Ready and Available Now!" at bounding box center [302, 6] width 367 height 6
